Goal: Task Accomplishment & Management: Manage account settings

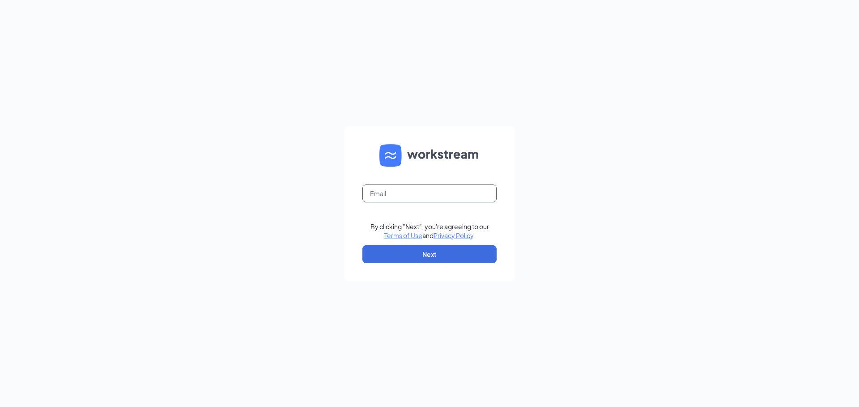
click at [386, 194] on input "text" at bounding box center [429, 194] width 134 height 18
type input "jonah.faitala@gmail.com"
click at [390, 259] on button "Next" at bounding box center [429, 255] width 134 height 18
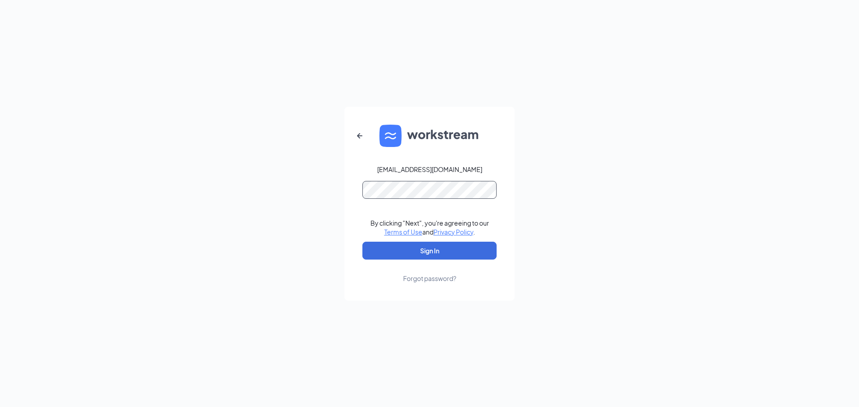
click at [362, 242] on button "Sign In" at bounding box center [429, 251] width 134 height 18
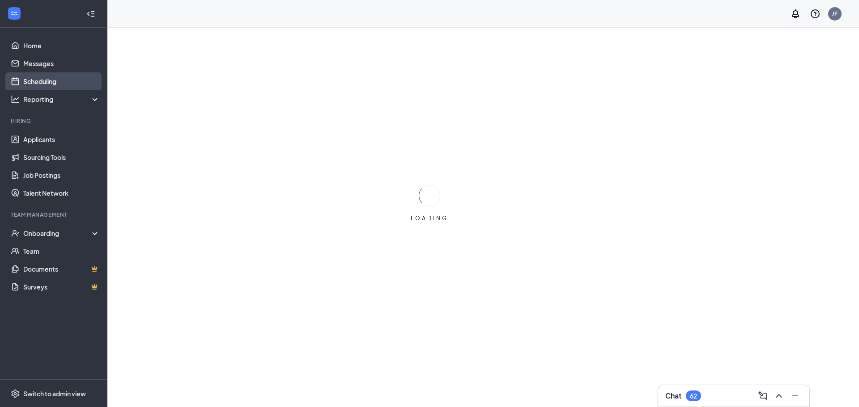
click at [44, 76] on link "Scheduling" at bounding box center [61, 81] width 76 height 18
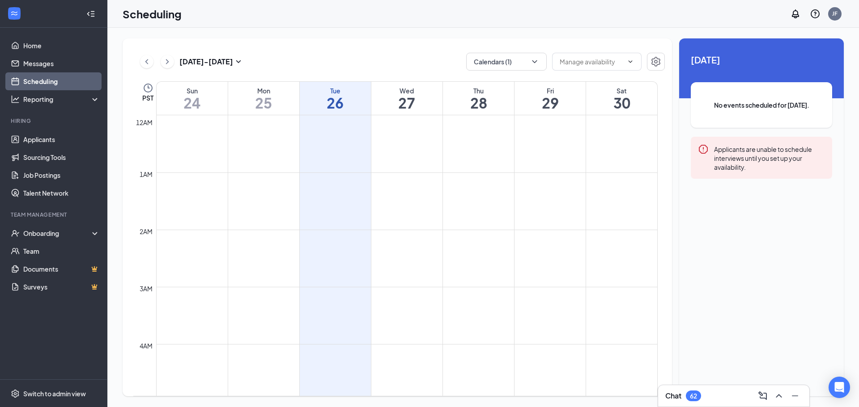
scroll to position [440, 0]
click at [504, 59] on button "Calendars (1)" at bounding box center [506, 62] width 81 height 18
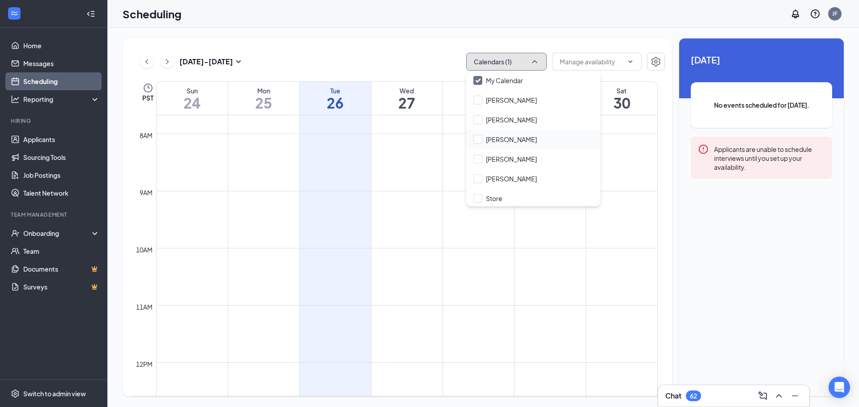
scroll to position [43, 0]
click at [513, 153] on input "[PERSON_NAME]" at bounding box center [505, 157] width 64 height 9
checkbox input "true"
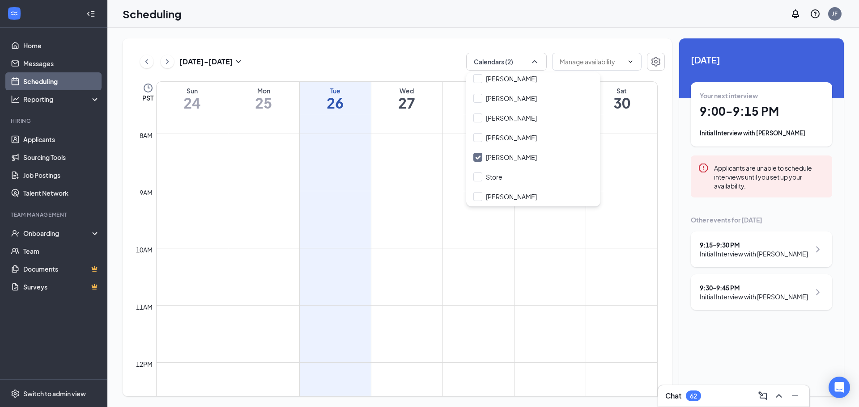
click at [403, 47] on div "[DATE] - [DATE] Calendars (2) PST Sun 24 Mon 25 Tue 26 Wed 27 Thu 28 Fri 29 Sat…" at bounding box center [397, 217] width 549 height 358
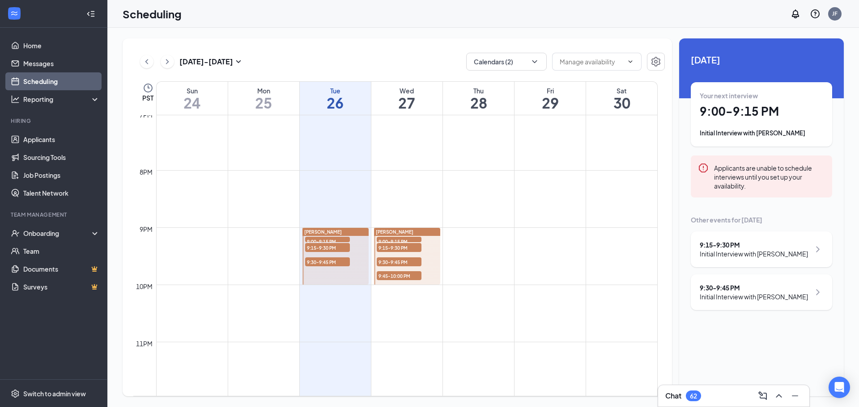
scroll to position [1093, 0]
click at [806, 256] on div "9:15 - 9:30 PM Initial Interview with [PERSON_NAME]" at bounding box center [760, 250] width 123 height 18
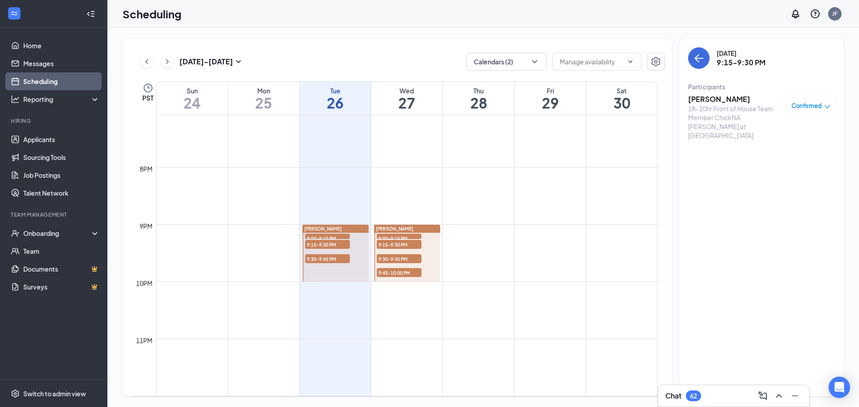
click at [796, 106] on span "Confirmed" at bounding box center [806, 106] width 30 height 9
click at [456, 267] on td at bounding box center [406, 260] width 501 height 14
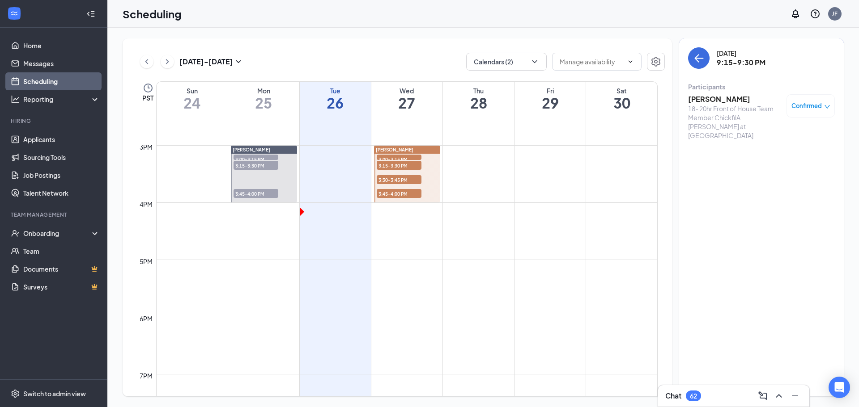
scroll to position [735, 0]
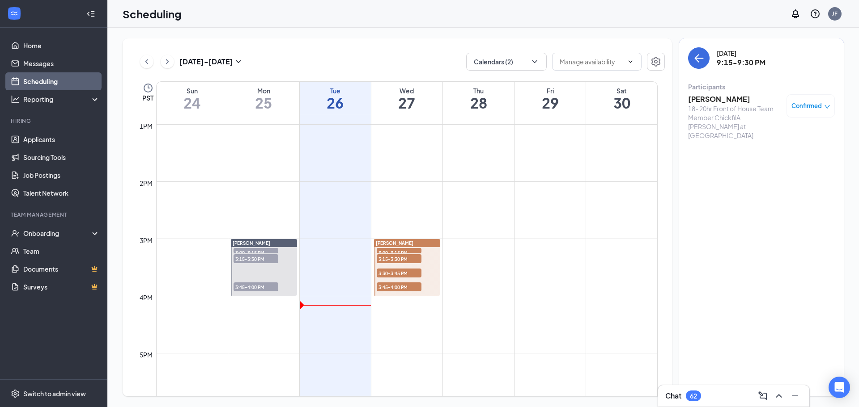
click at [261, 255] on span "3:15-3:30 PM" at bounding box center [255, 258] width 45 height 9
click at [259, 255] on span "3:15-3:30 PM" at bounding box center [255, 258] width 45 height 9
click at [262, 250] on span "3:00-3:15 PM" at bounding box center [255, 252] width 45 height 9
click at [261, 285] on span "3:45-4:00 PM" at bounding box center [255, 287] width 45 height 9
click at [483, 253] on td at bounding box center [406, 260] width 501 height 14
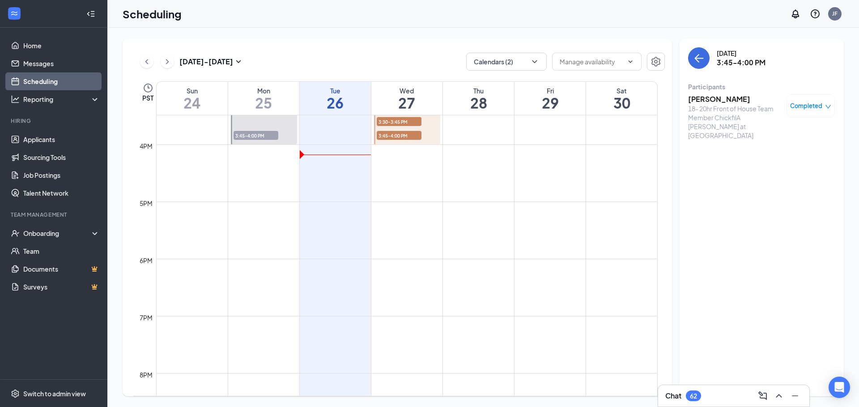
scroll to position [1093, 0]
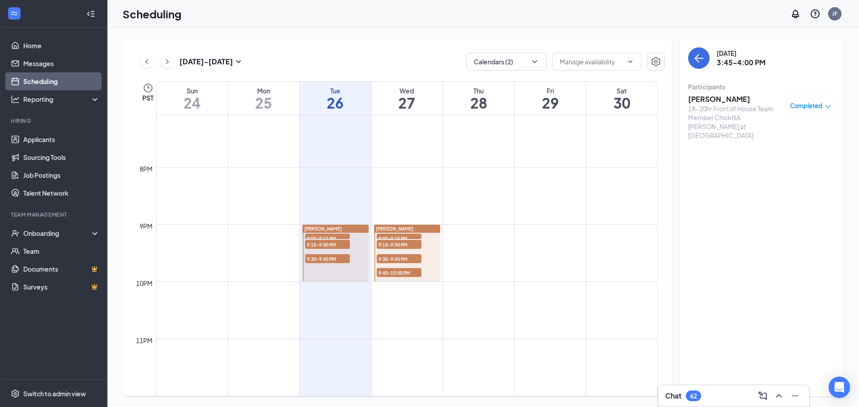
click at [811, 113] on div "Completed" at bounding box center [810, 105] width 48 height 23
click at [822, 104] on div "Completed" at bounding box center [810, 106] width 41 height 9
click at [766, 219] on div "[DATE] 3:45-4:00 PM Participants [PERSON_NAME] 18- 20hr Front of House Team Mem…" at bounding box center [761, 217] width 165 height 358
click at [511, 57] on button "Calendars (2)" at bounding box center [506, 62] width 81 height 18
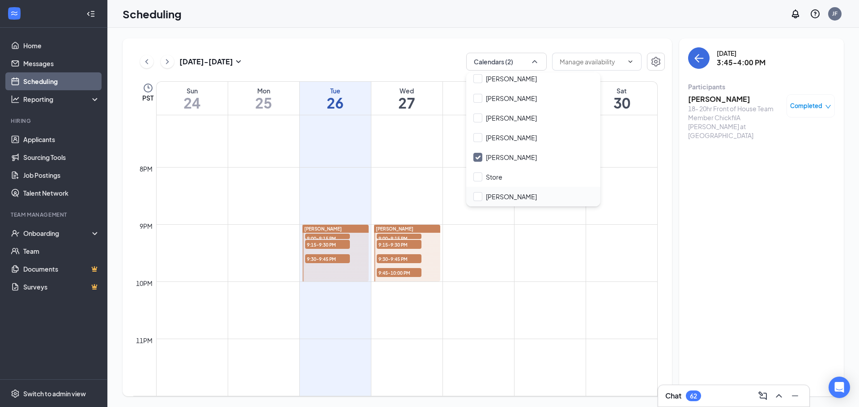
click at [504, 192] on div "[PERSON_NAME]" at bounding box center [533, 197] width 134 height 20
checkbox input "true"
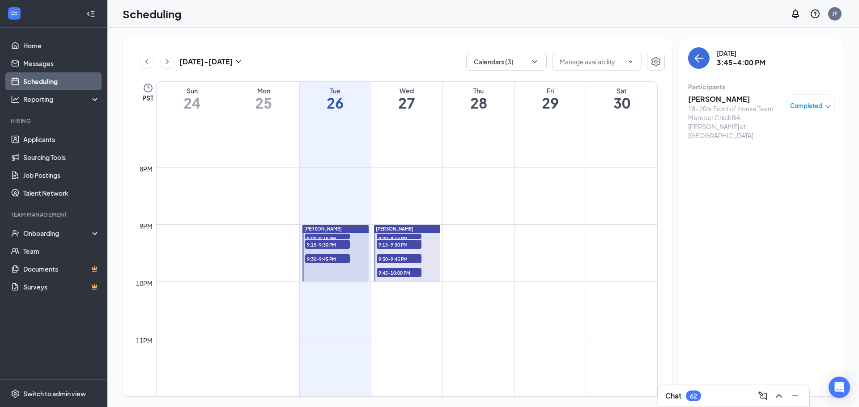
click at [756, 166] on div "[DATE] 3:45-4:00 PM Participants [PERSON_NAME] 18- 20hr Front of House Team Mem…" at bounding box center [761, 217] width 165 height 358
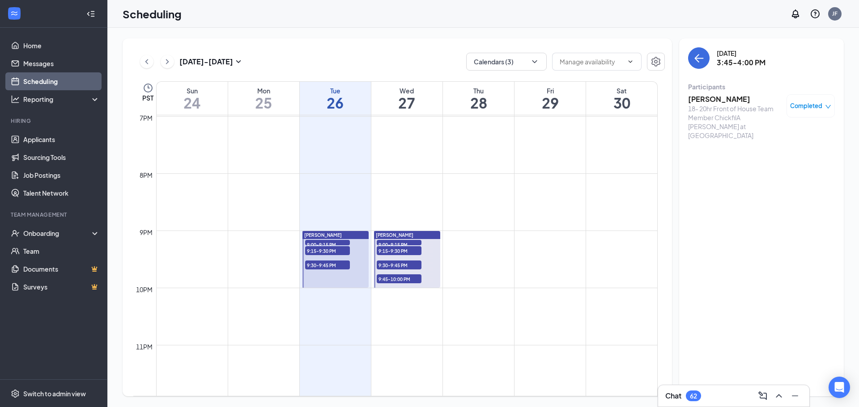
scroll to position [1093, 0]
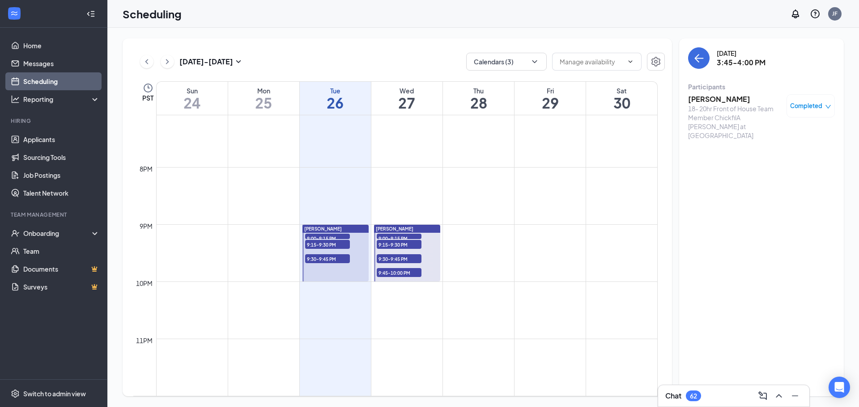
click at [329, 237] on span "9:00-9:15 PM" at bounding box center [327, 238] width 45 height 9
click at [322, 246] on span "9:15-9:30 PM" at bounding box center [327, 244] width 45 height 9
click at [331, 259] on span "9:30-9:45 PM" at bounding box center [327, 258] width 45 height 9
click at [339, 235] on span "9:00-9:15 PM" at bounding box center [327, 238] width 45 height 9
click at [335, 245] on span "9:15-9:30 PM" at bounding box center [327, 244] width 45 height 9
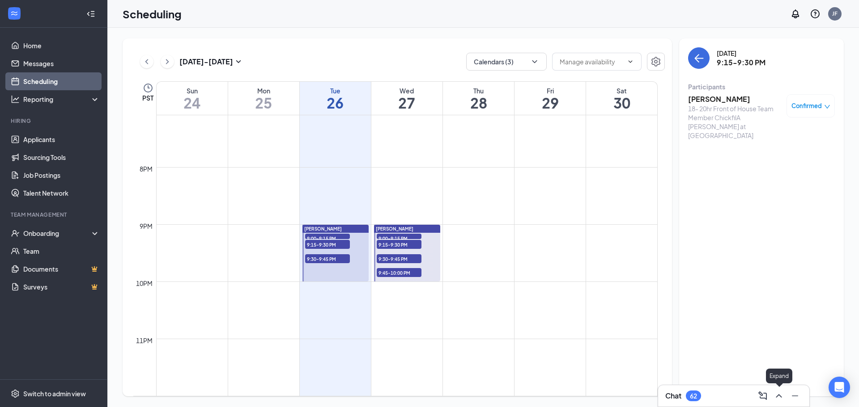
click at [775, 396] on icon "ChevronUp" at bounding box center [778, 396] width 11 height 11
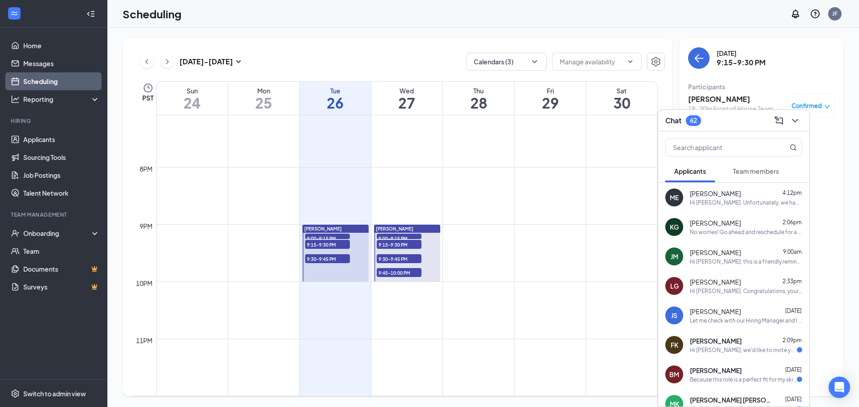
click at [736, 211] on div "ME [PERSON_NAME] 4:12pm Hi [PERSON_NAME]. Unfortunately, we had to reschedule y…" at bounding box center [733, 198] width 151 height 30
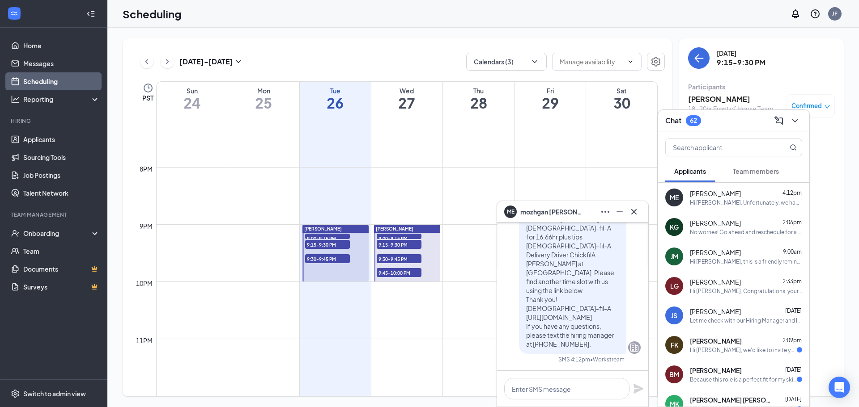
drag, startPoint x: 571, startPoint y: 343, endPoint x: 572, endPoint y: 351, distance: 8.1
click at [572, 351] on div "Hi [PERSON_NAME]. Unfortunately, we had to reschedule your meeting with [DEMOGR…" at bounding box center [572, 272] width 107 height 163
click at [574, 343] on p "Hi [PERSON_NAME]. Unfortunately, we had to reschedule your meeting with [DEMOGR…" at bounding box center [572, 273] width 93 height 152
drag, startPoint x: 572, startPoint y: 344, endPoint x: 571, endPoint y: 351, distance: 6.8
click at [571, 351] on div "Hi [PERSON_NAME]. Unfortunately, we had to reschedule your meeting with [DEMOGR…" at bounding box center [572, 272] width 107 height 163
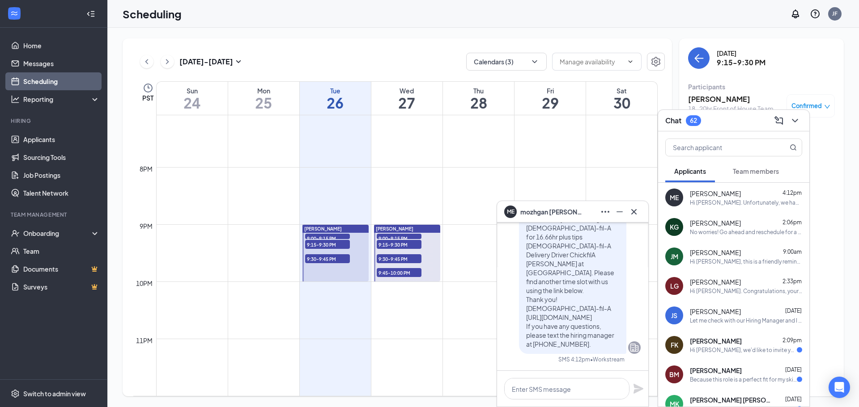
click at [574, 346] on p "Hi [PERSON_NAME]. Unfortunately, we had to reschedule your meeting with [DEMOGR…" at bounding box center [572, 273] width 93 height 152
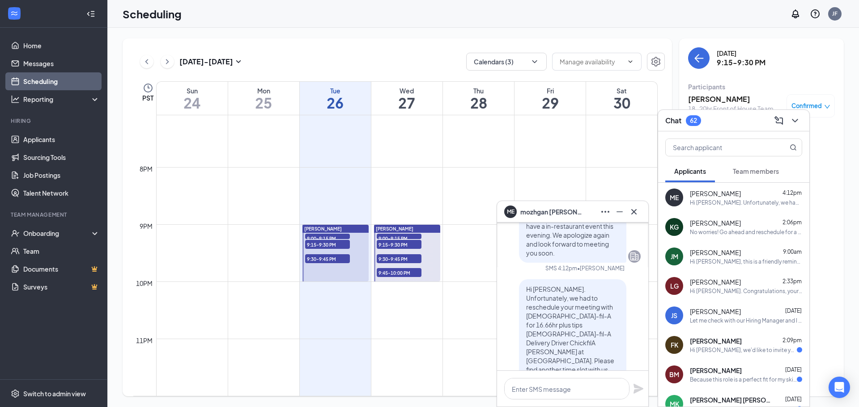
scroll to position [-119, 0]
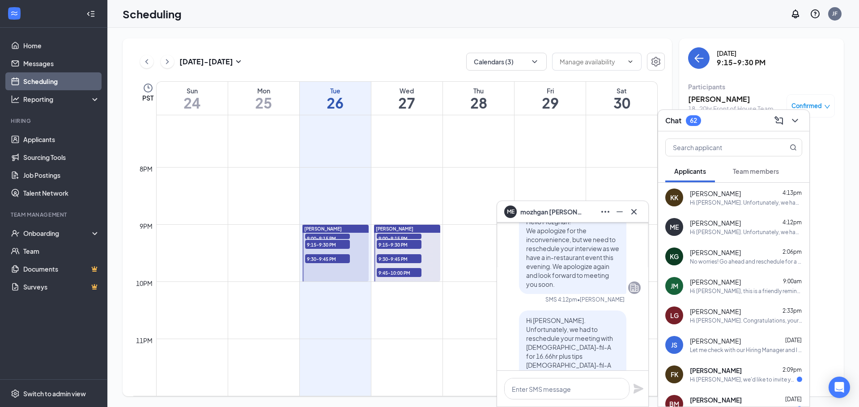
click at [746, 206] on div "Hi [PERSON_NAME]. Unfortunately, we had to reschedule your meeting with [DEMOGR…" at bounding box center [746, 203] width 112 height 8
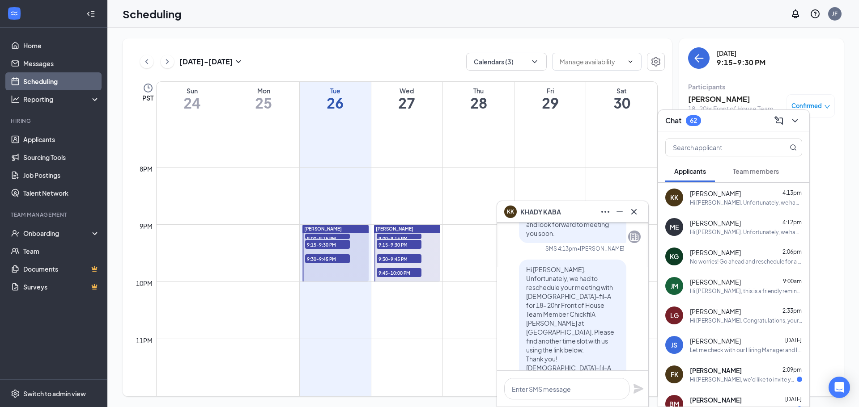
scroll to position [0, 0]
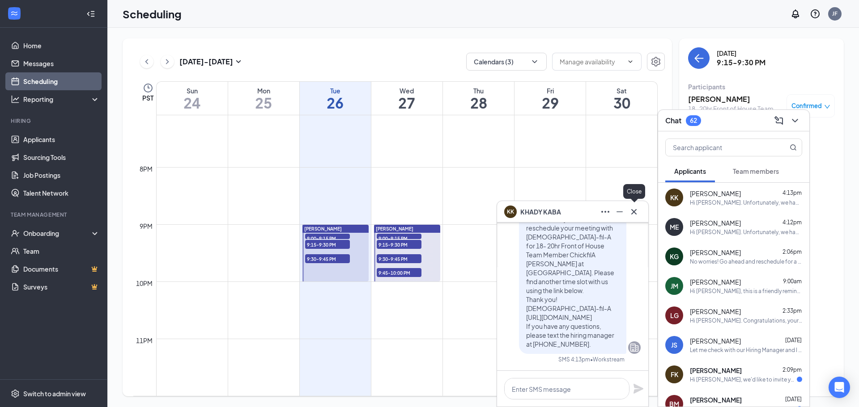
click at [636, 212] on icon "Cross" at bounding box center [633, 212] width 11 height 11
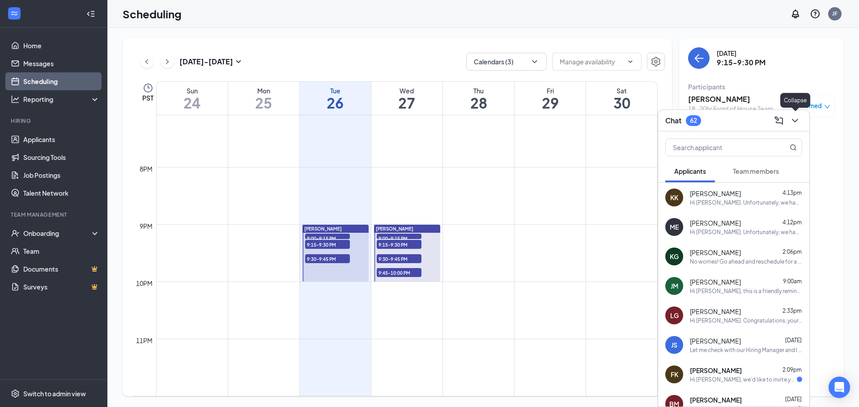
click at [793, 120] on icon "ChevronDown" at bounding box center [795, 121] width 6 height 4
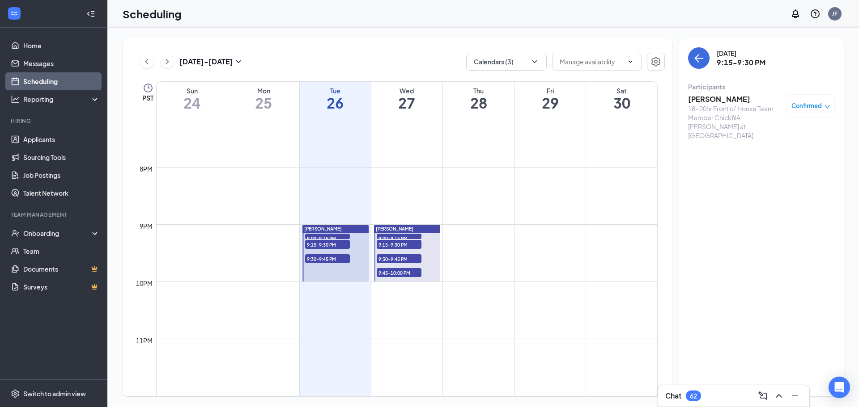
click at [327, 235] on span "9:00-9:15 PM" at bounding box center [327, 238] width 45 height 9
click at [326, 261] on span "9:30-9:45 PM" at bounding box center [327, 258] width 45 height 9
click at [715, 189] on div "[DATE] 9:30-9:45 PM Participants [PERSON_NAME] 18- 20hr Front of House Team Mem…" at bounding box center [761, 217] width 165 height 358
click at [702, 244] on div "[DATE] 9:30-9:45 PM Participants [PERSON_NAME] 18- 20hr Front of House Team Mem…" at bounding box center [761, 217] width 165 height 358
